Goal: Information Seeking & Learning: Learn about a topic

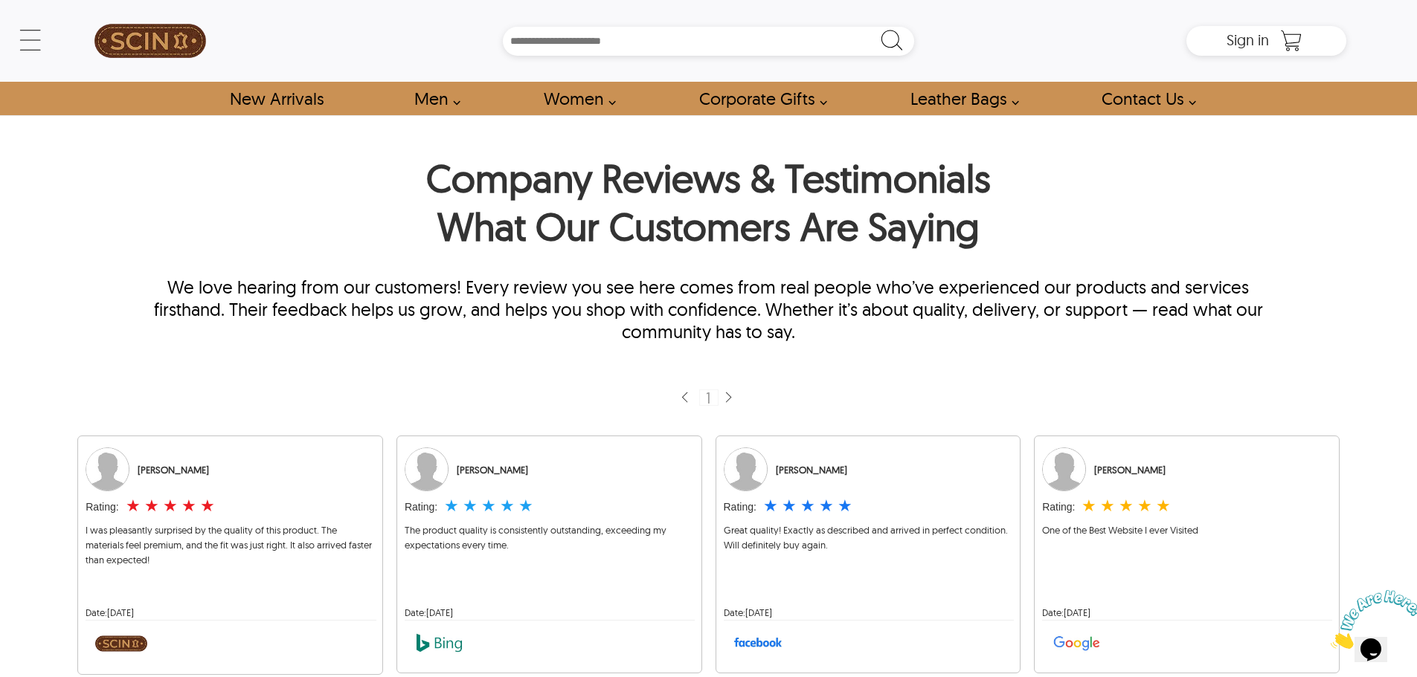
click at [463, 294] on p "We love hearing from our customers! Every review you see here comes from real p…" at bounding box center [708, 309] width 1147 height 67
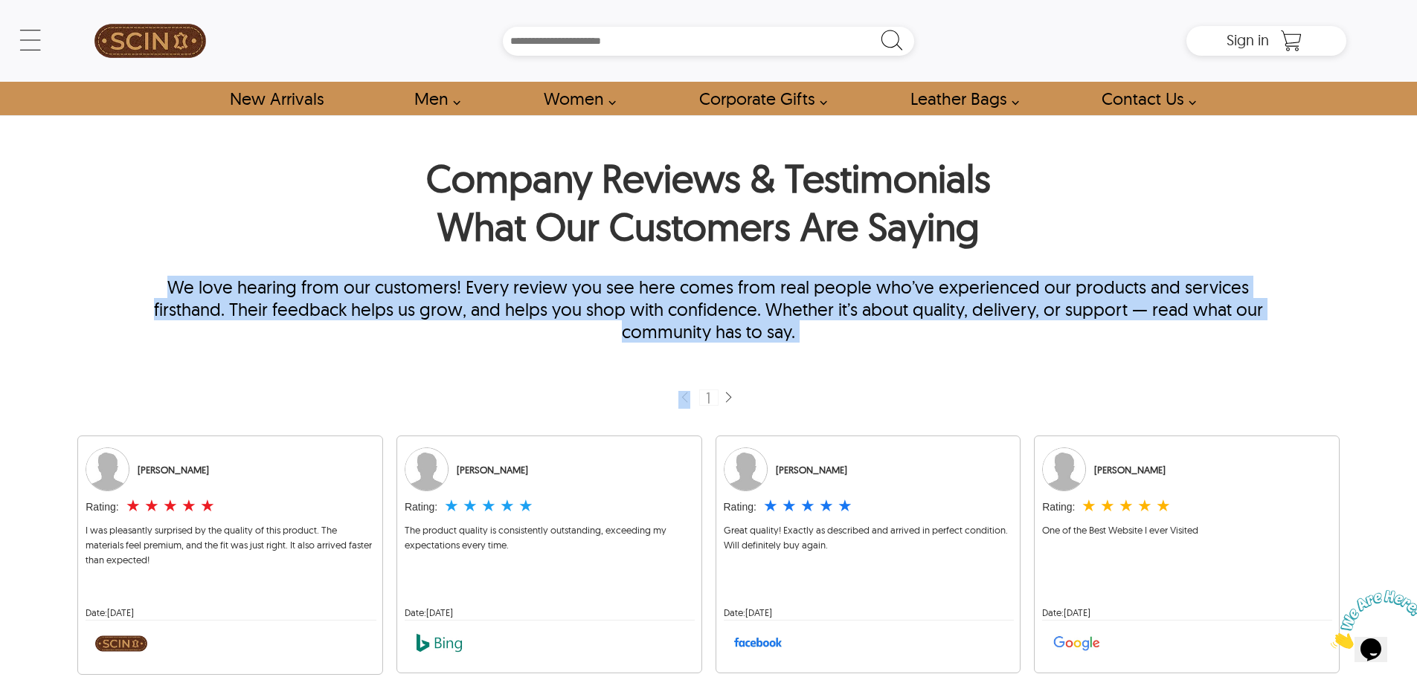
click at [463, 294] on p "We love hearing from our customers! Every review you see here comes from real p…" at bounding box center [708, 309] width 1147 height 67
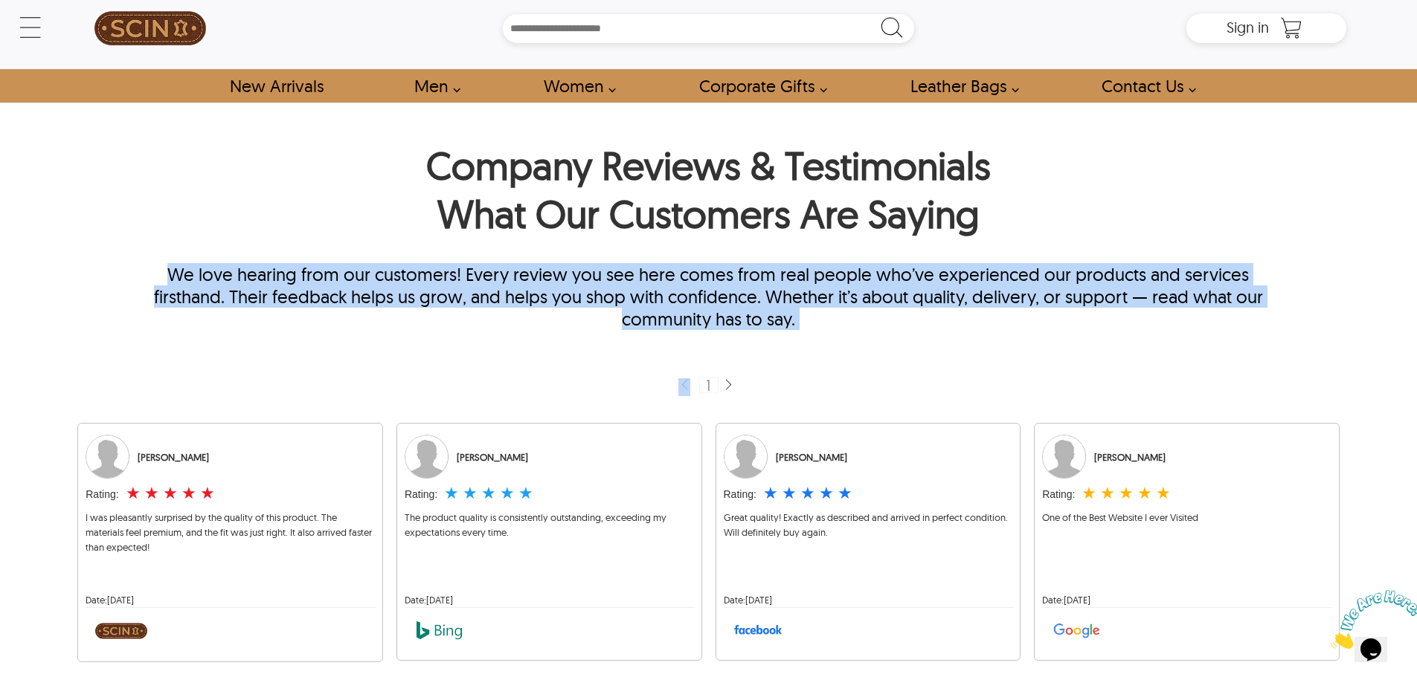
scroll to position [223, 0]
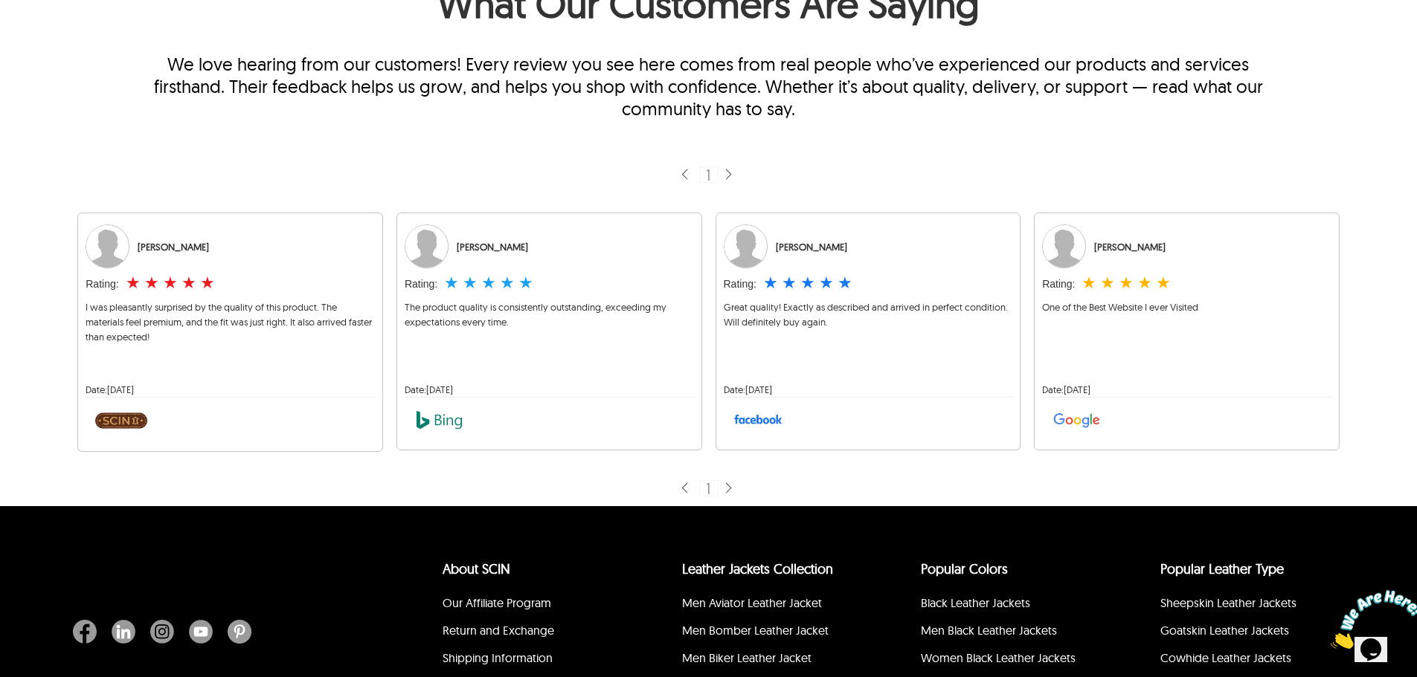
click at [436, 309] on span "The product quality is consistently outstanding, exceeding my expectations ever…" at bounding box center [536, 314] width 262 height 27
click at [471, 327] on span "The product quality is consistently outstanding, exceeding my expectations ever…" at bounding box center [536, 314] width 262 height 27
click at [764, 305] on span "Great quality! Exactly as described and arrived in perfect condition. Will defi…" at bounding box center [866, 314] width 284 height 27
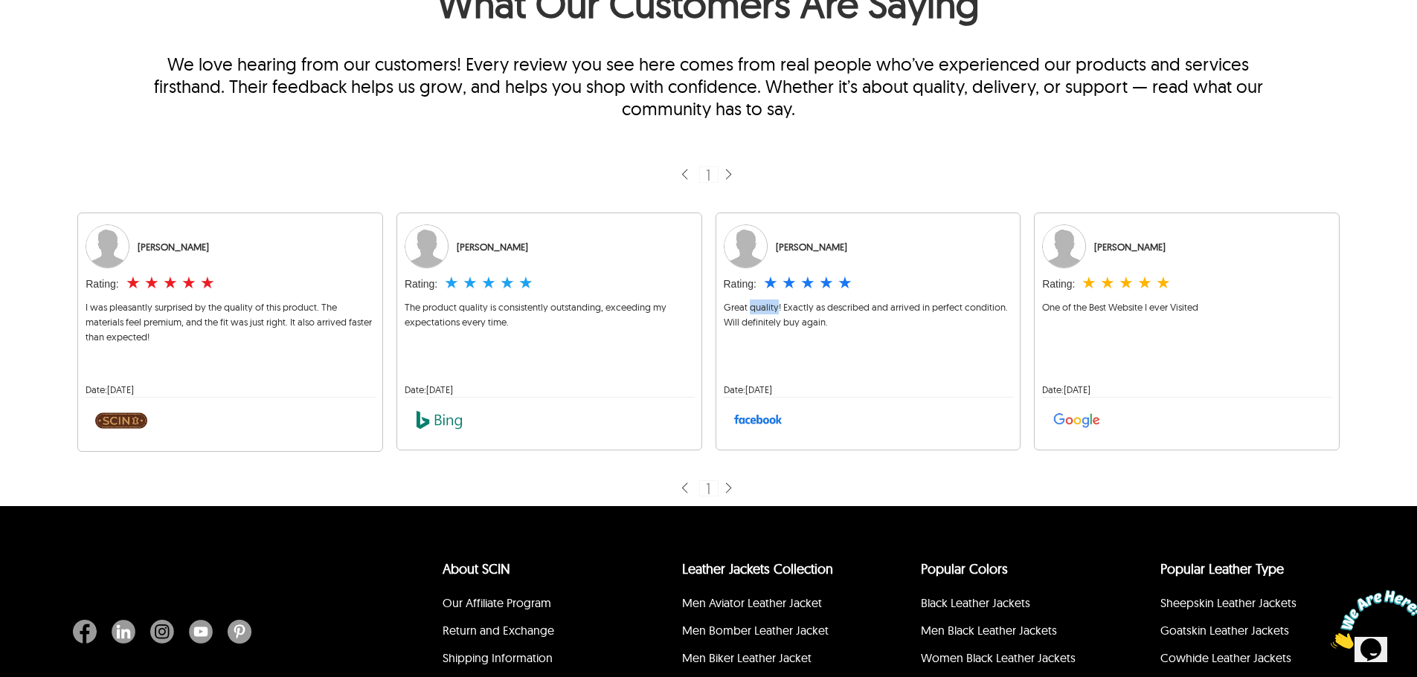
click at [764, 305] on span "Great quality! Exactly as described and arrived in perfect condition. Will defi…" at bounding box center [866, 314] width 284 height 27
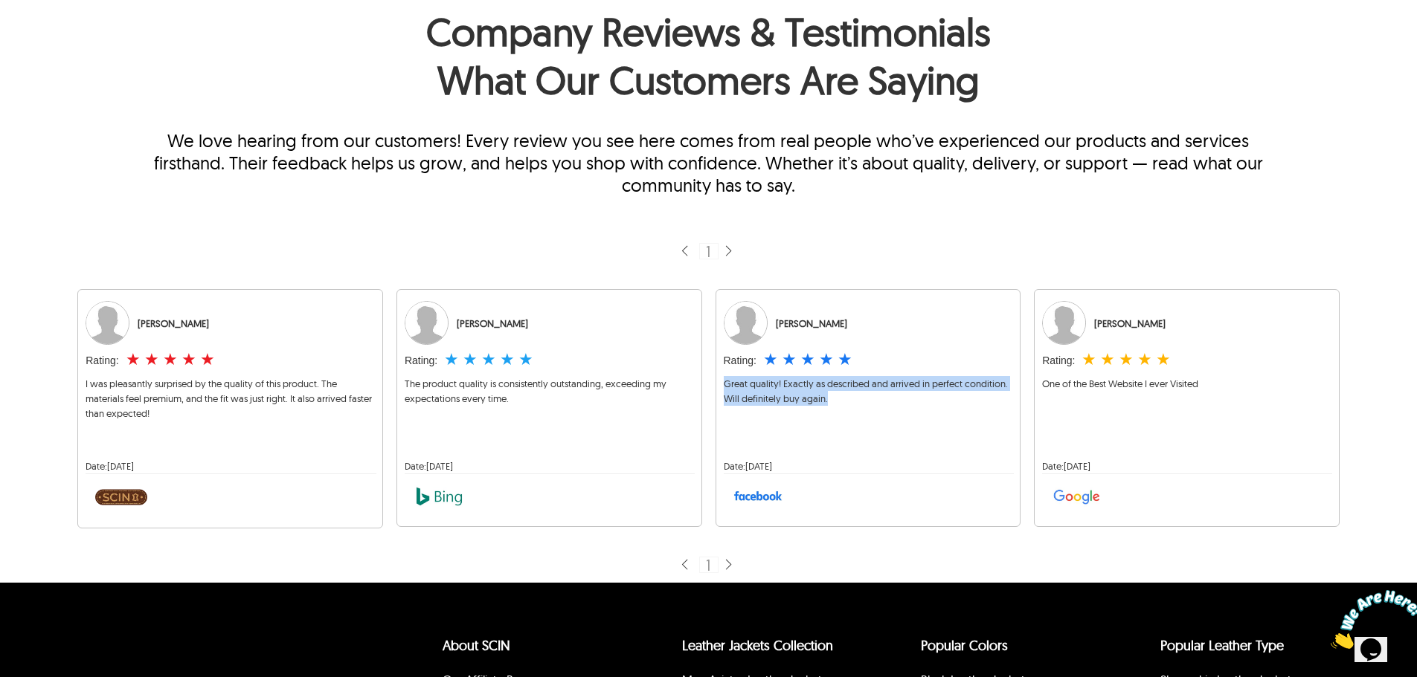
scroll to position [0, 0]
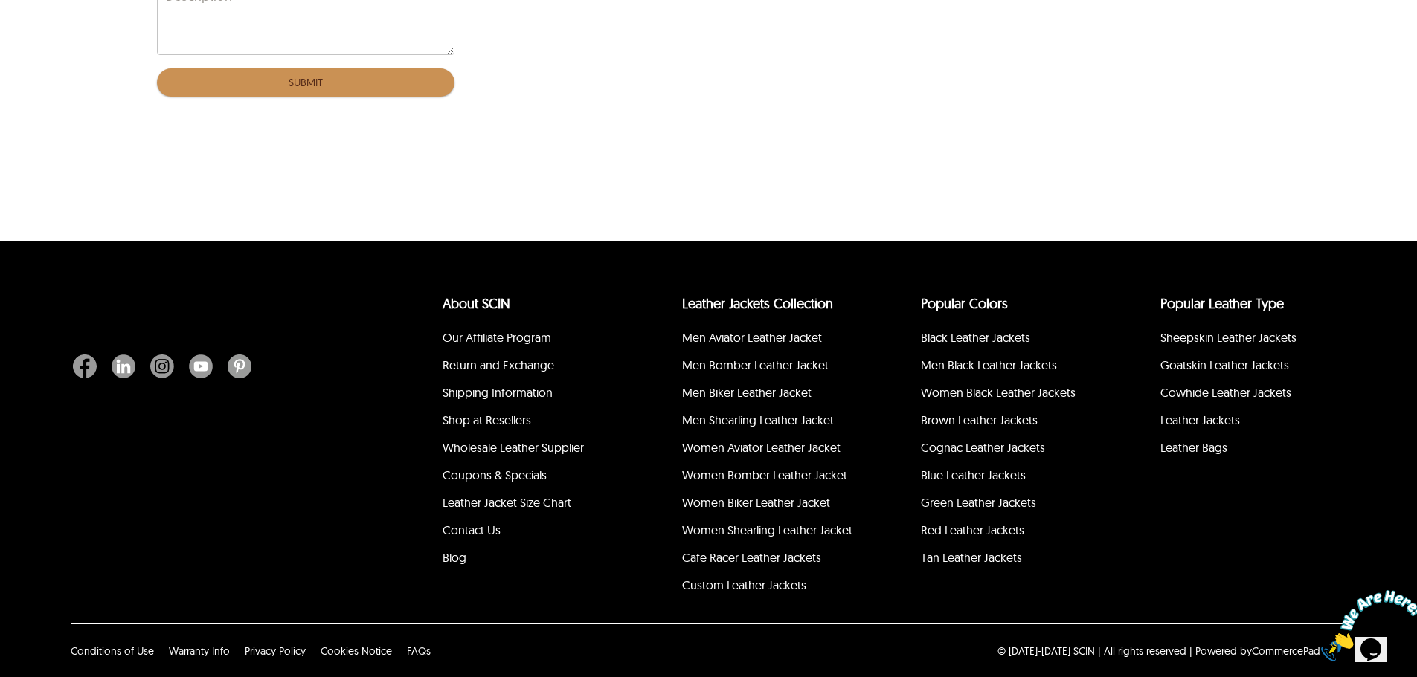
scroll to position [452, 0]
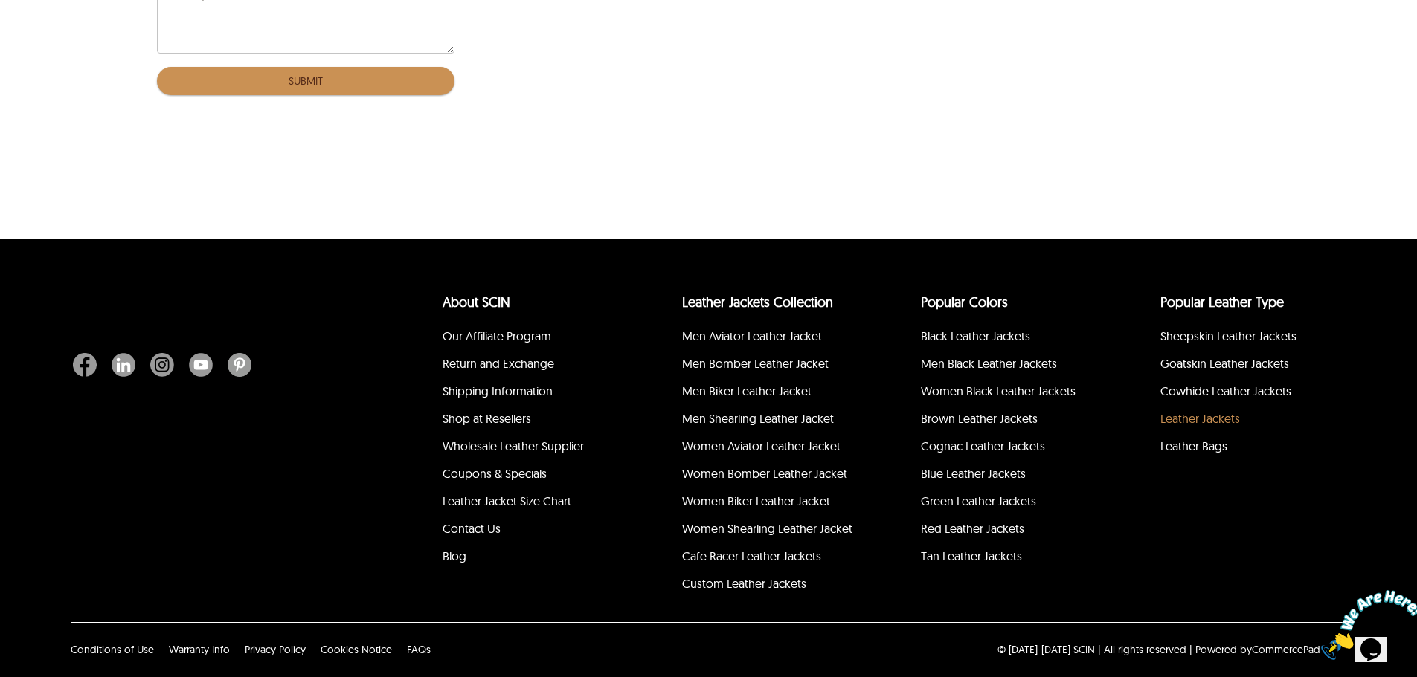
click at [1194, 425] on link "Leather Jackets" at bounding box center [1200, 418] width 80 height 15
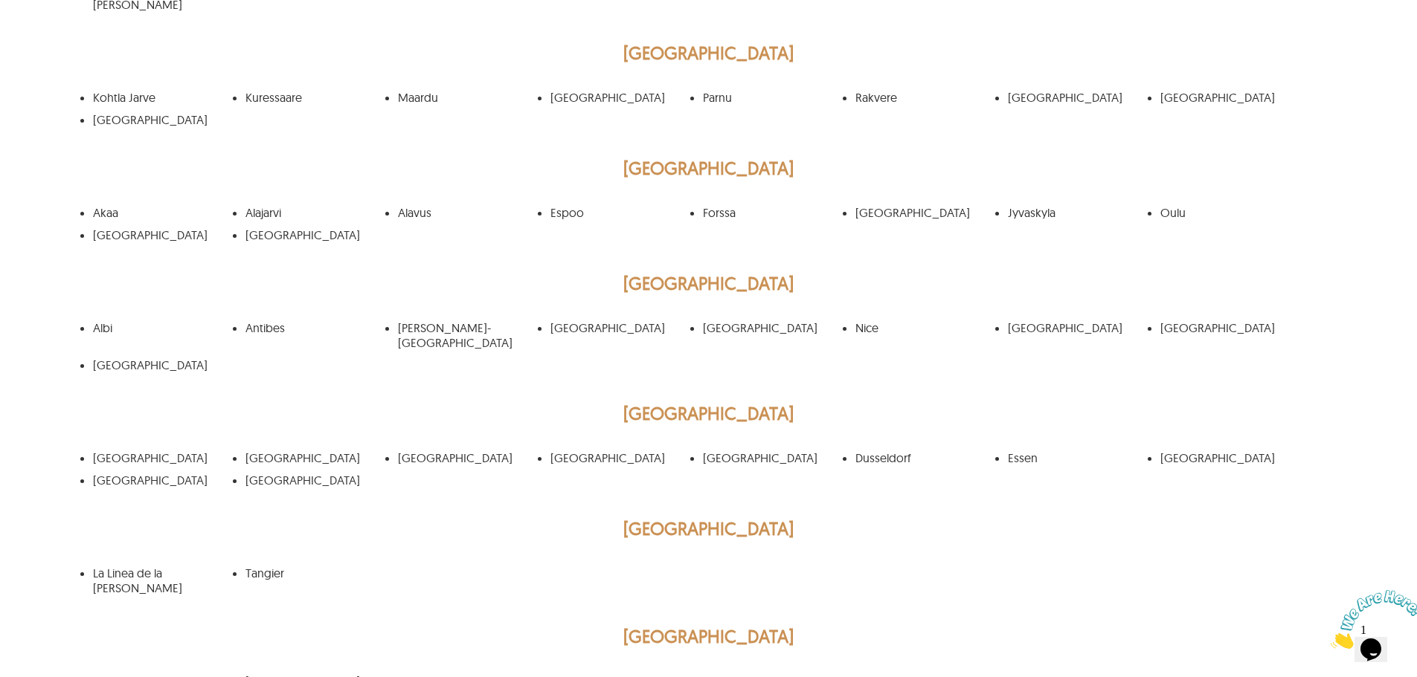
scroll to position [2380, 0]
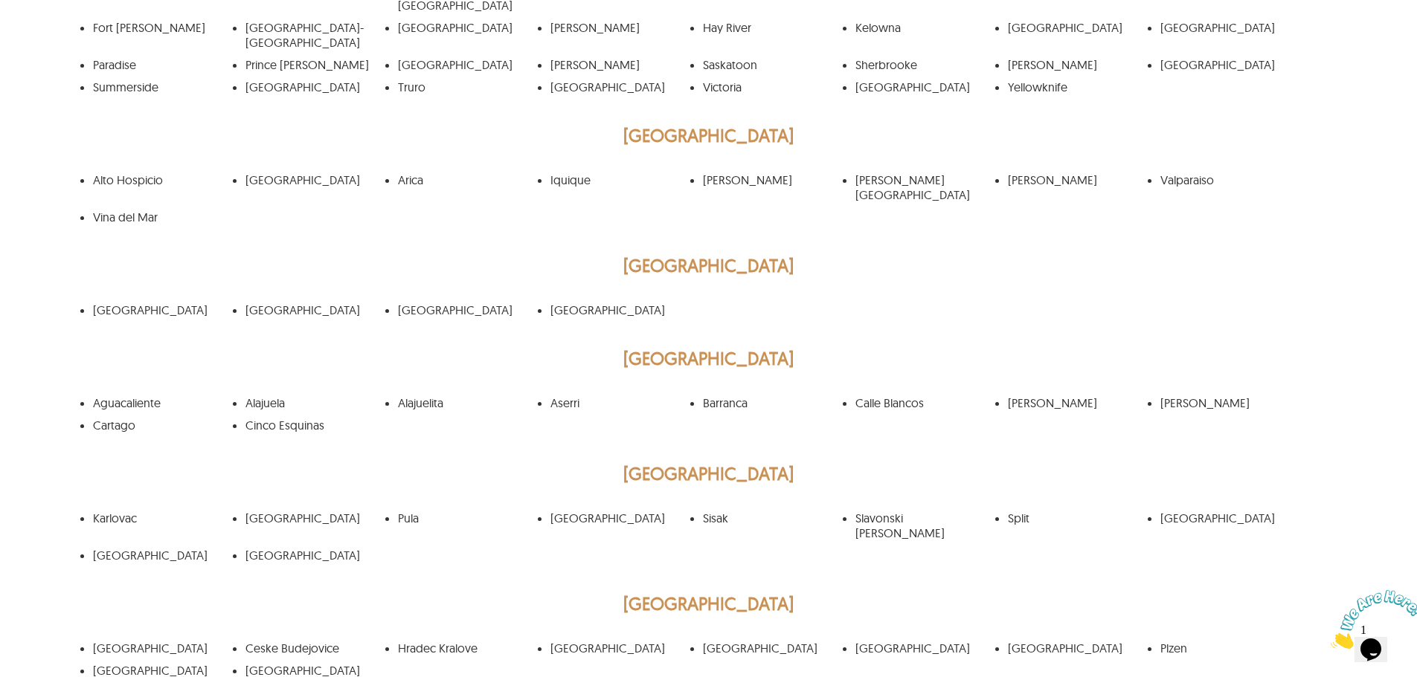
click at [414, 303] on link "[GEOGRAPHIC_DATA]" at bounding box center [455, 310] width 115 height 15
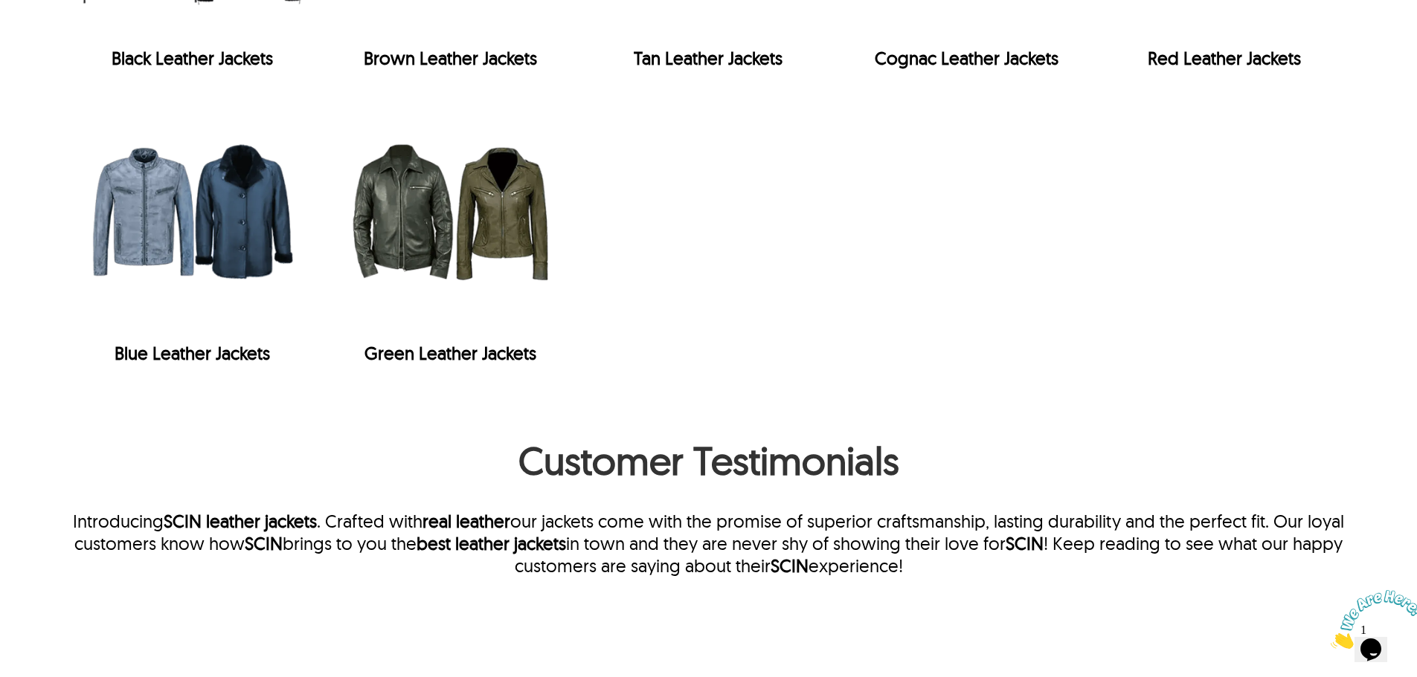
scroll to position [3644, 0]
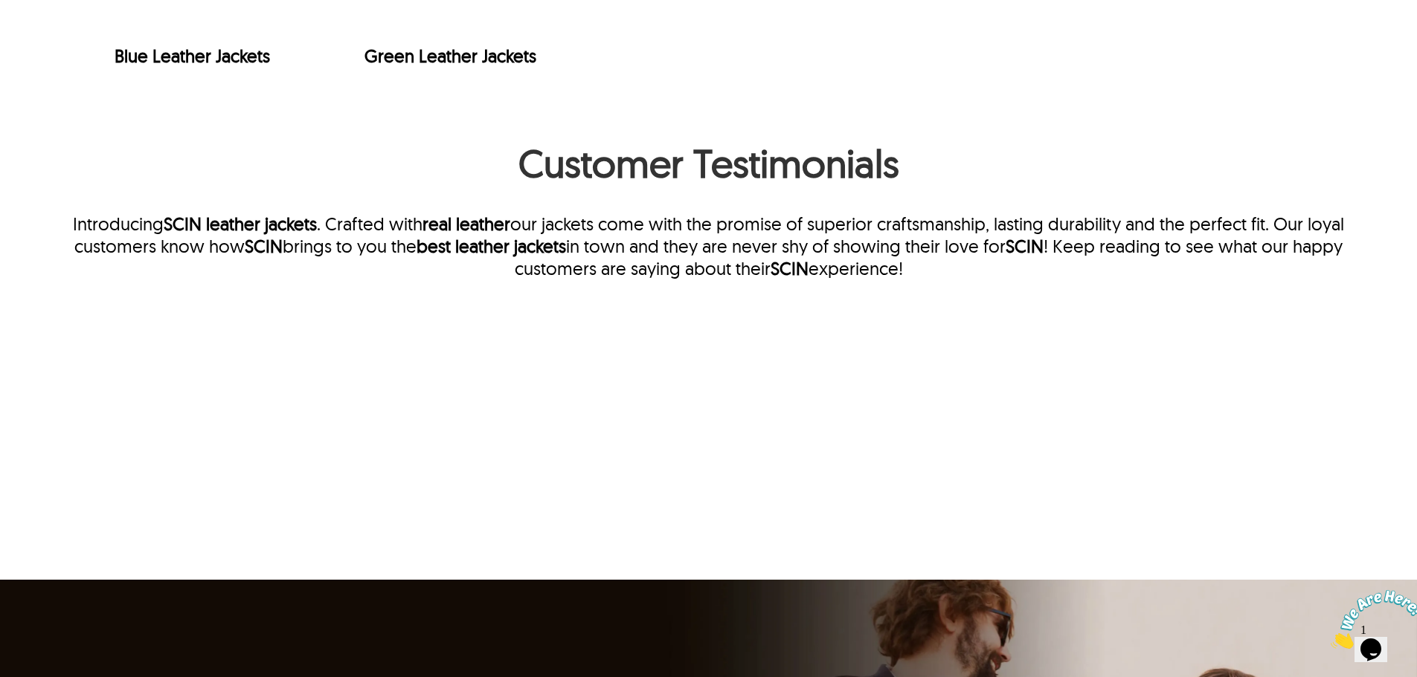
drag, startPoint x: 669, startPoint y: 262, endPoint x: 961, endPoint y: 279, distance: 292.0
click at [961, 279] on p "Introducing SCIN leather jackets . Crafted with real leather our jackets come w…" at bounding box center [708, 246] width 1275 height 67
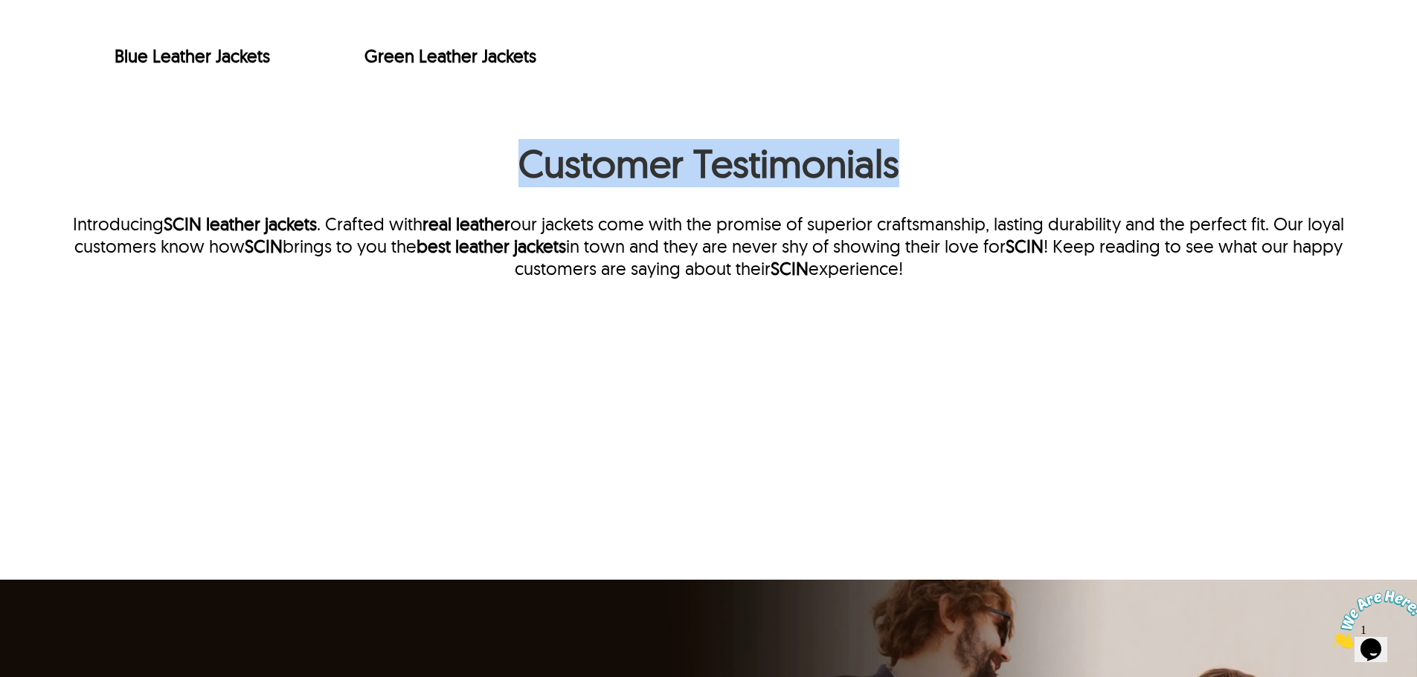
drag, startPoint x: 580, startPoint y: 152, endPoint x: 907, endPoint y: 181, distance: 327.8
click at [907, 181] on h1 "Customer Testimonials" at bounding box center [708, 167] width 1275 height 56
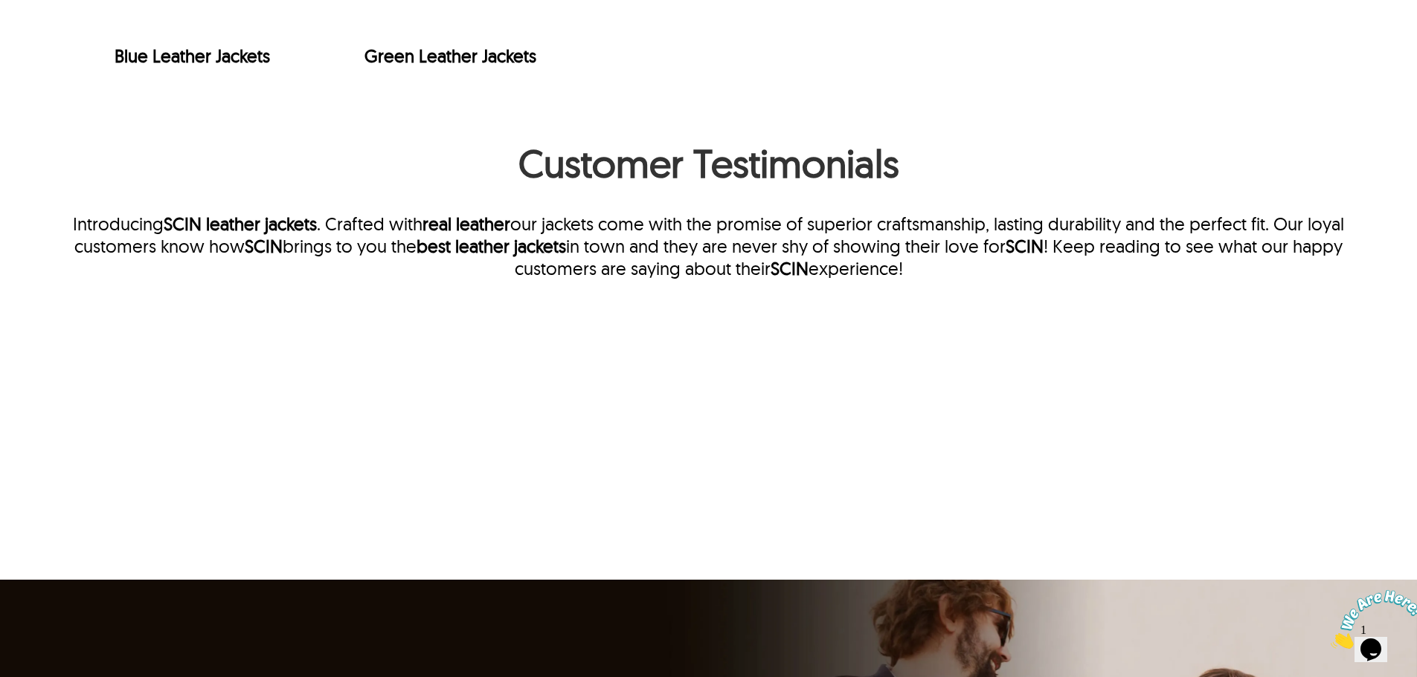
click at [907, 181] on h1 "Customer Testimonials" at bounding box center [708, 167] width 1275 height 56
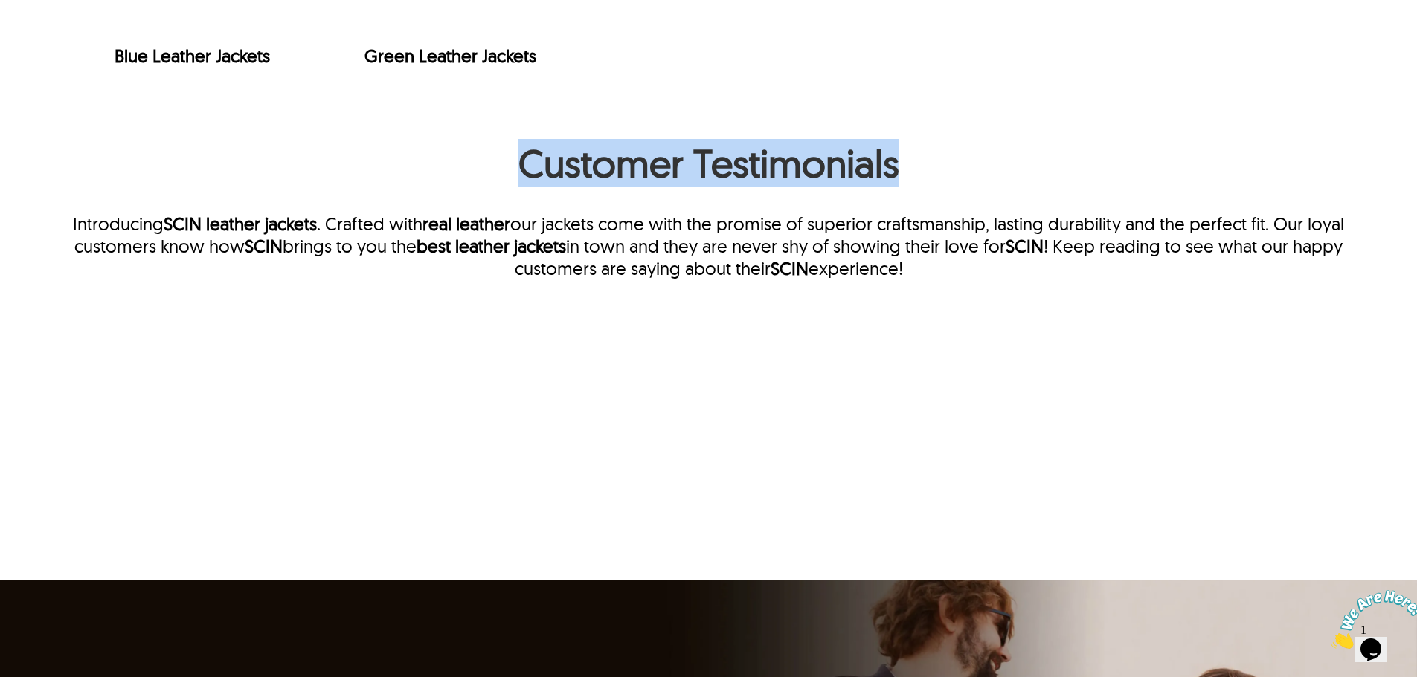
drag, startPoint x: 448, startPoint y: 170, endPoint x: 927, endPoint y: 163, distance: 479.7
click at [927, 163] on h1 "Customer Testimonials" at bounding box center [708, 167] width 1275 height 56
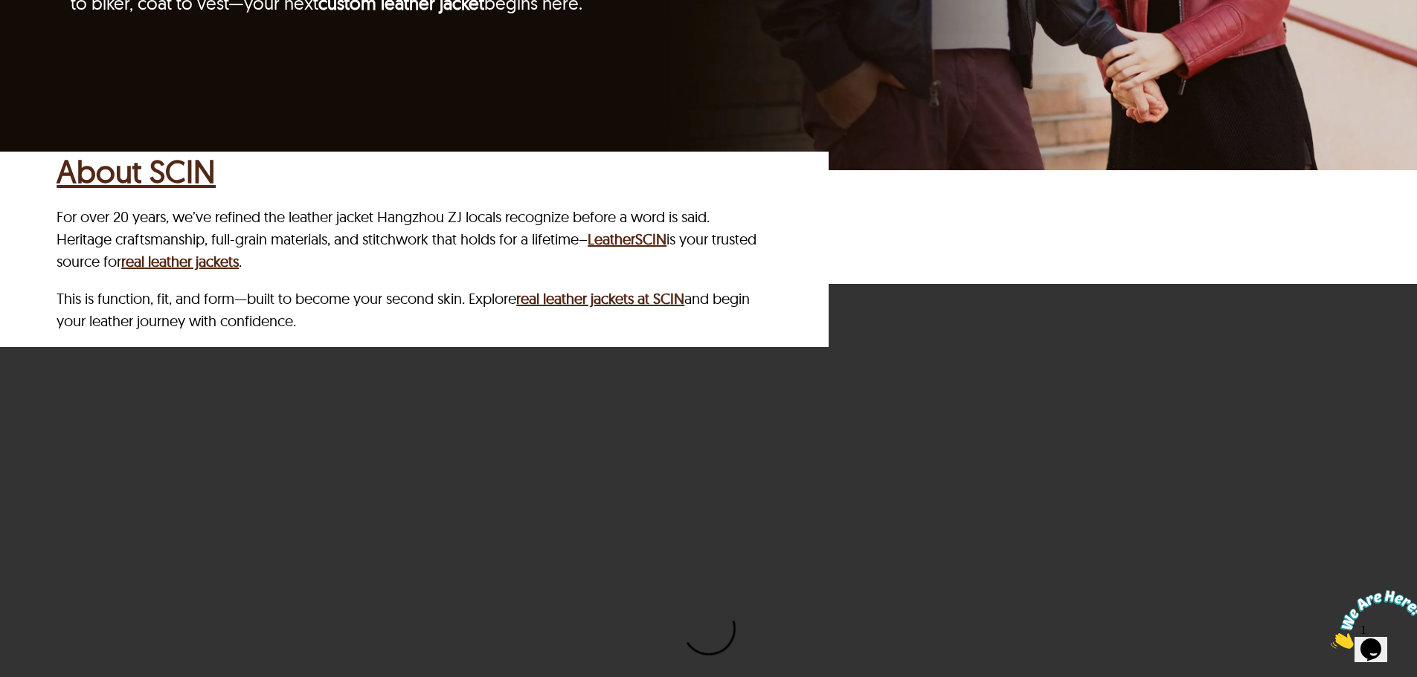
scroll to position [4685, 0]
